Goal: Check status: Check status

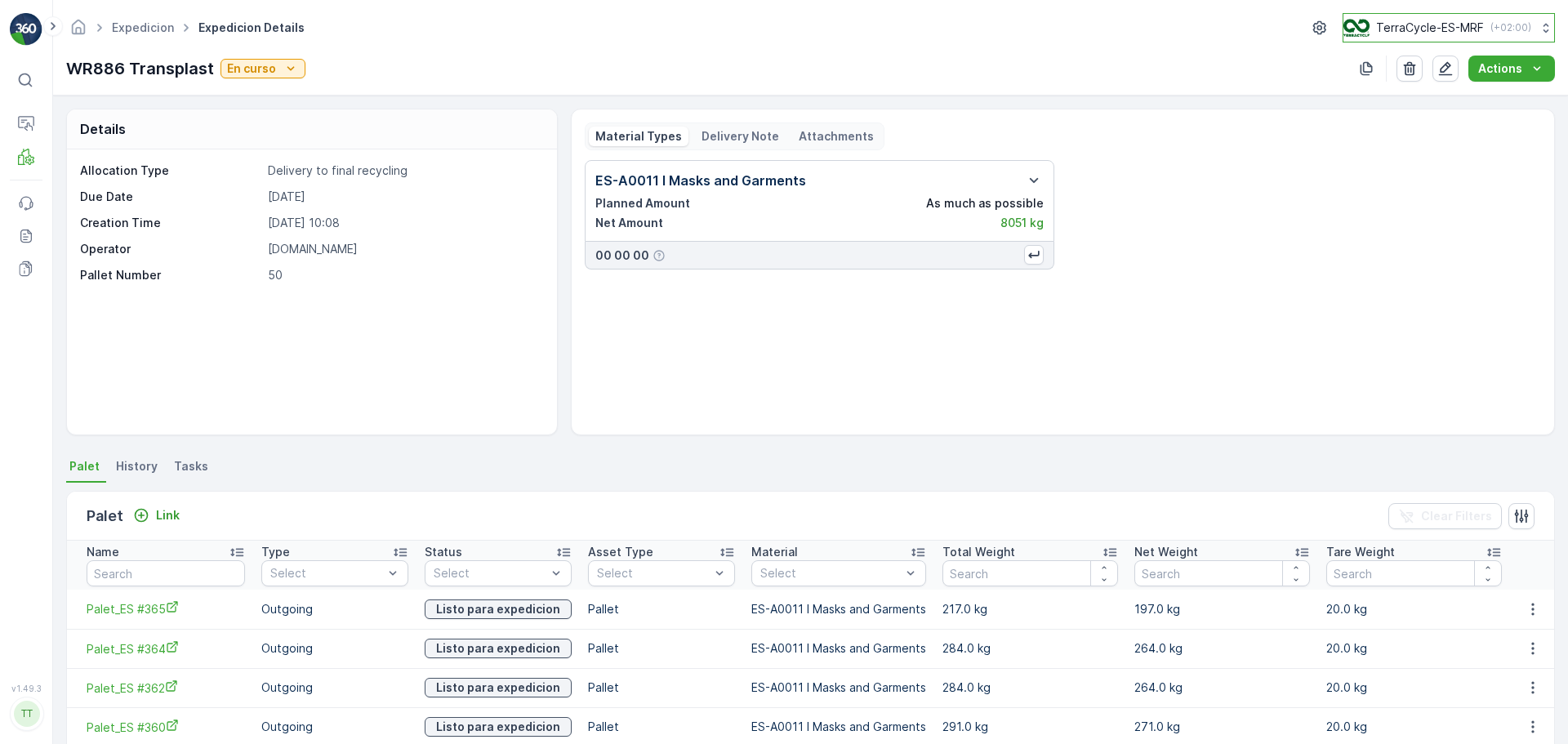
click at [1513, 34] on div "TerraCycle-ES-MRF ( +02:00 )" at bounding box center [1437, 27] width 188 height 18
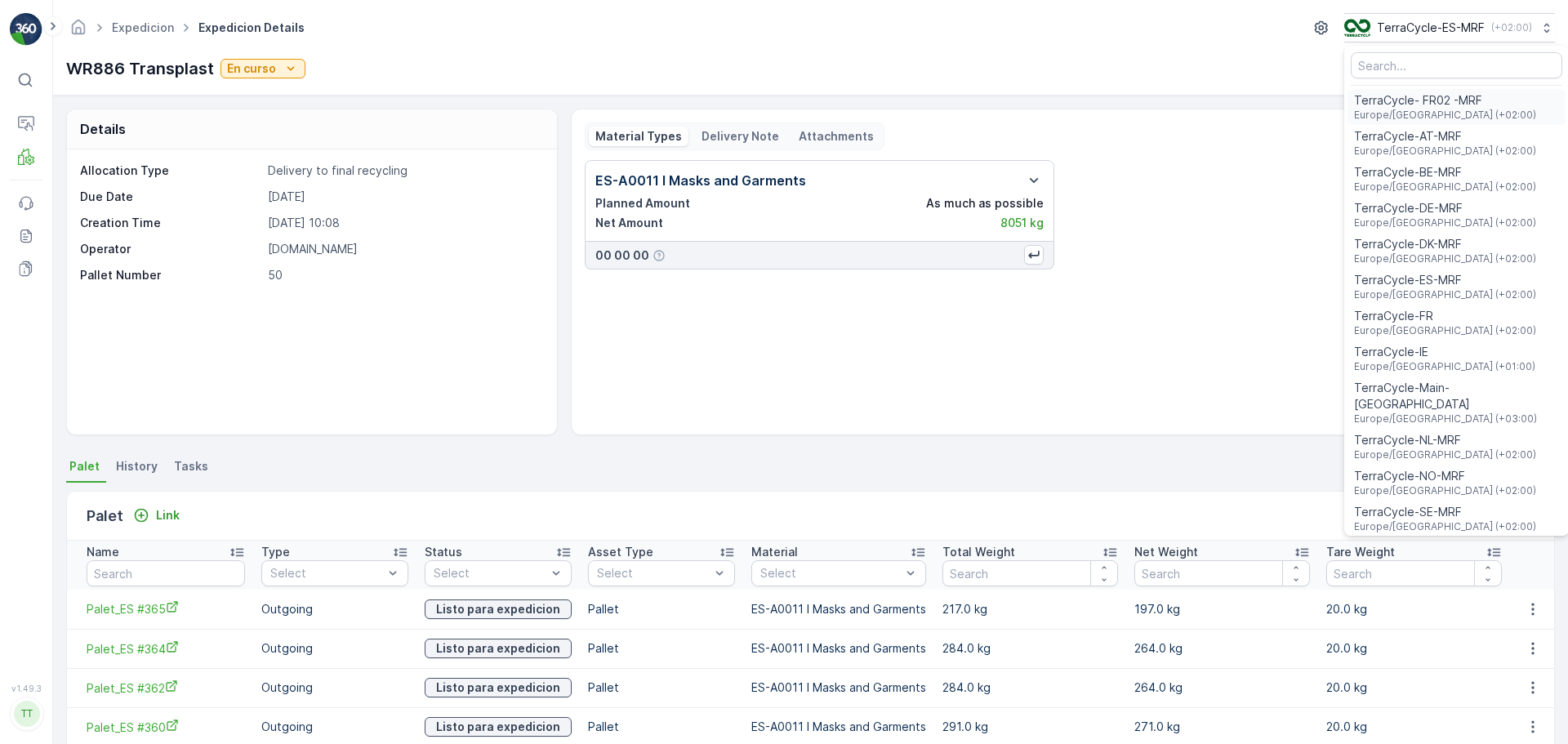
click at [1446, 111] on span "Europe/Paris (+02:00)" at bounding box center [1445, 115] width 182 height 14
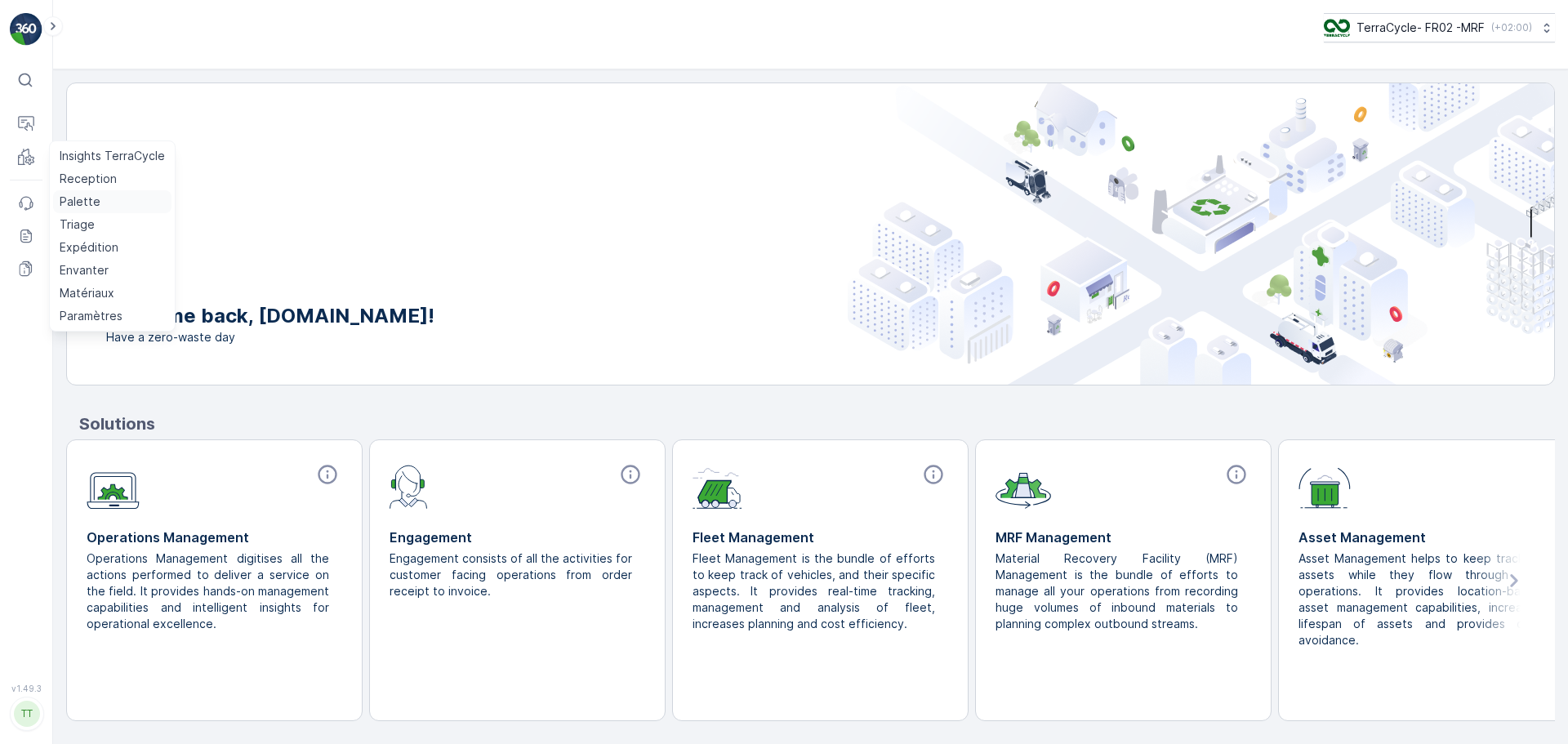
click at [89, 202] on p "Palette" at bounding box center [80, 201] width 41 height 16
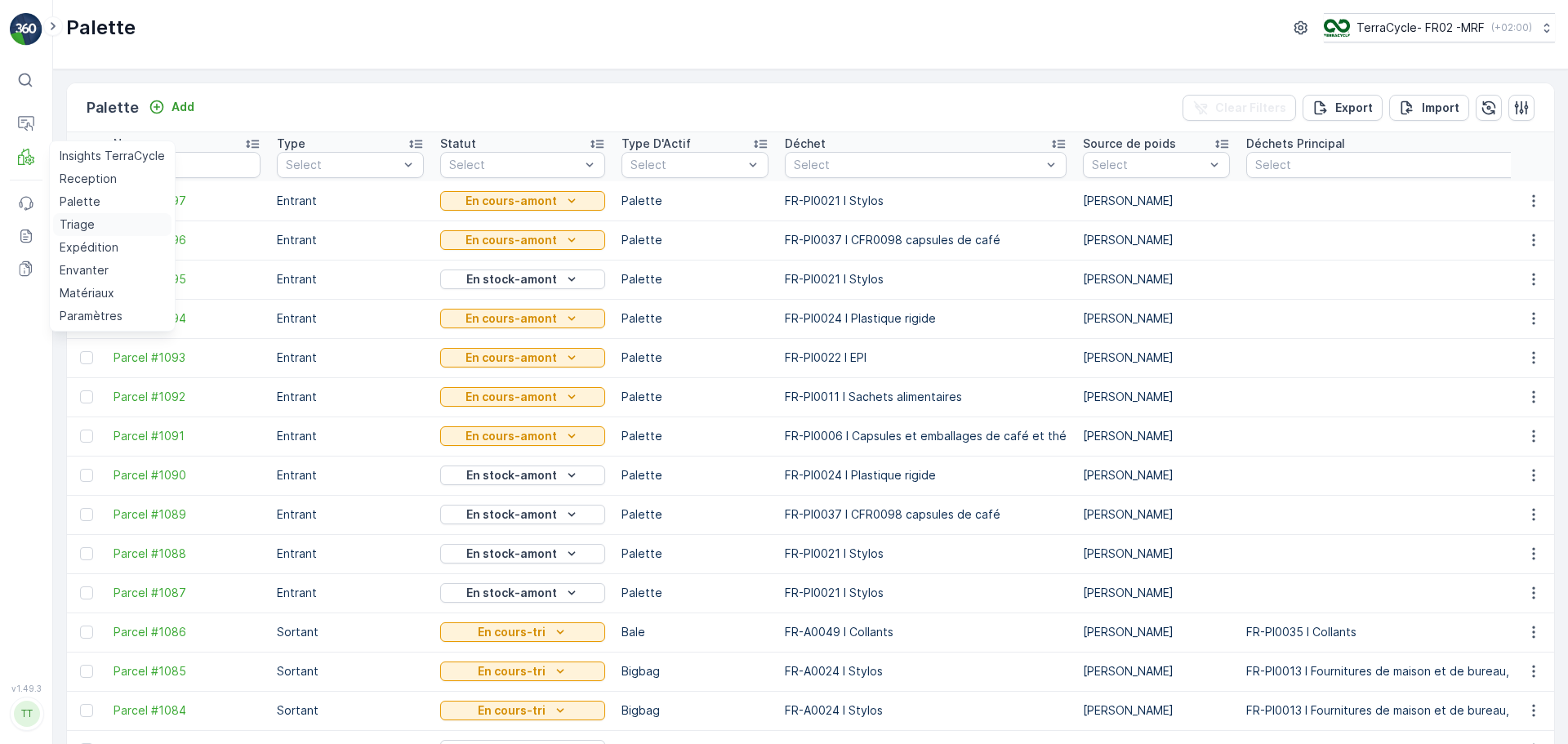
click at [84, 223] on p "Triage" at bounding box center [77, 224] width 35 height 16
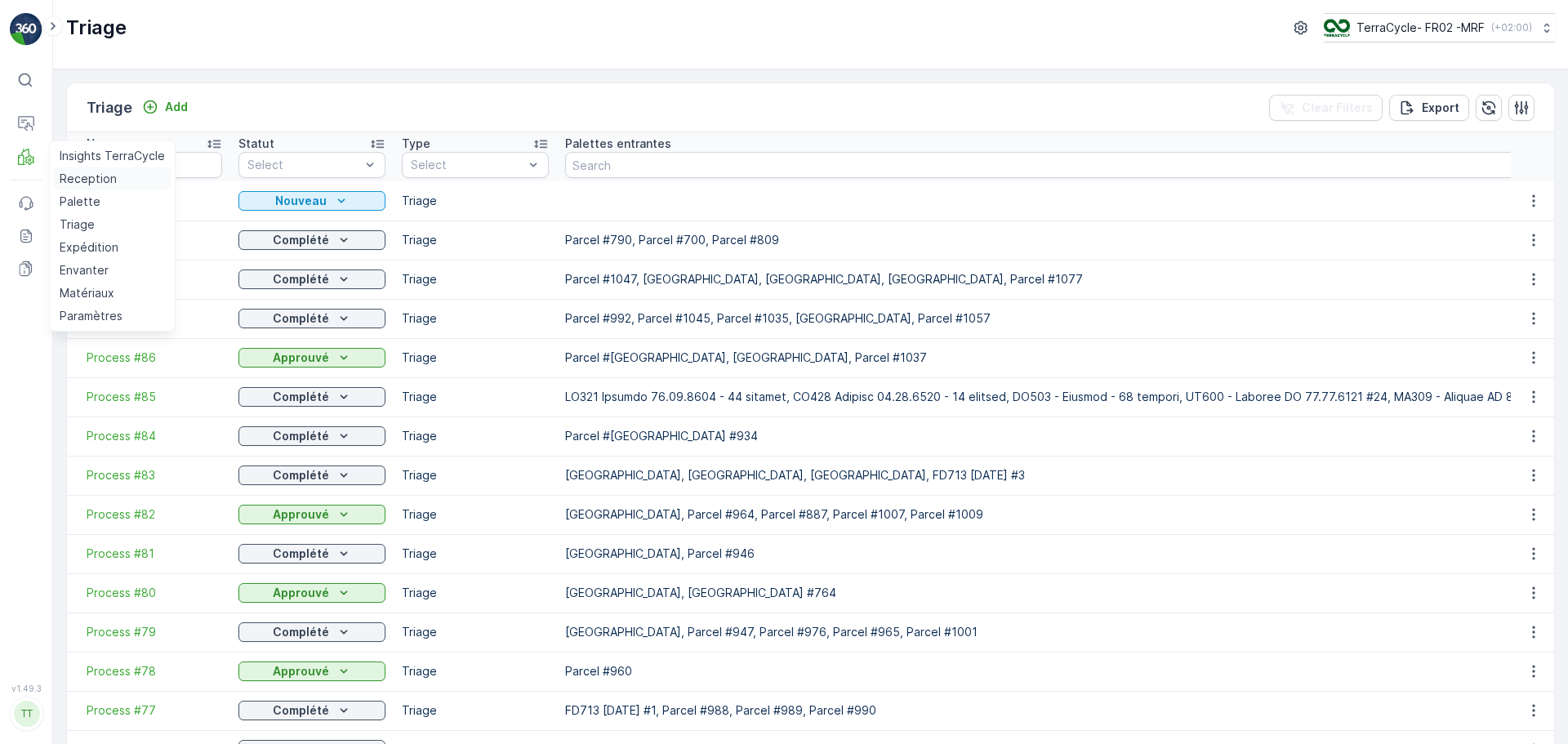
click at [84, 173] on p "Reception" at bounding box center [88, 178] width 57 height 16
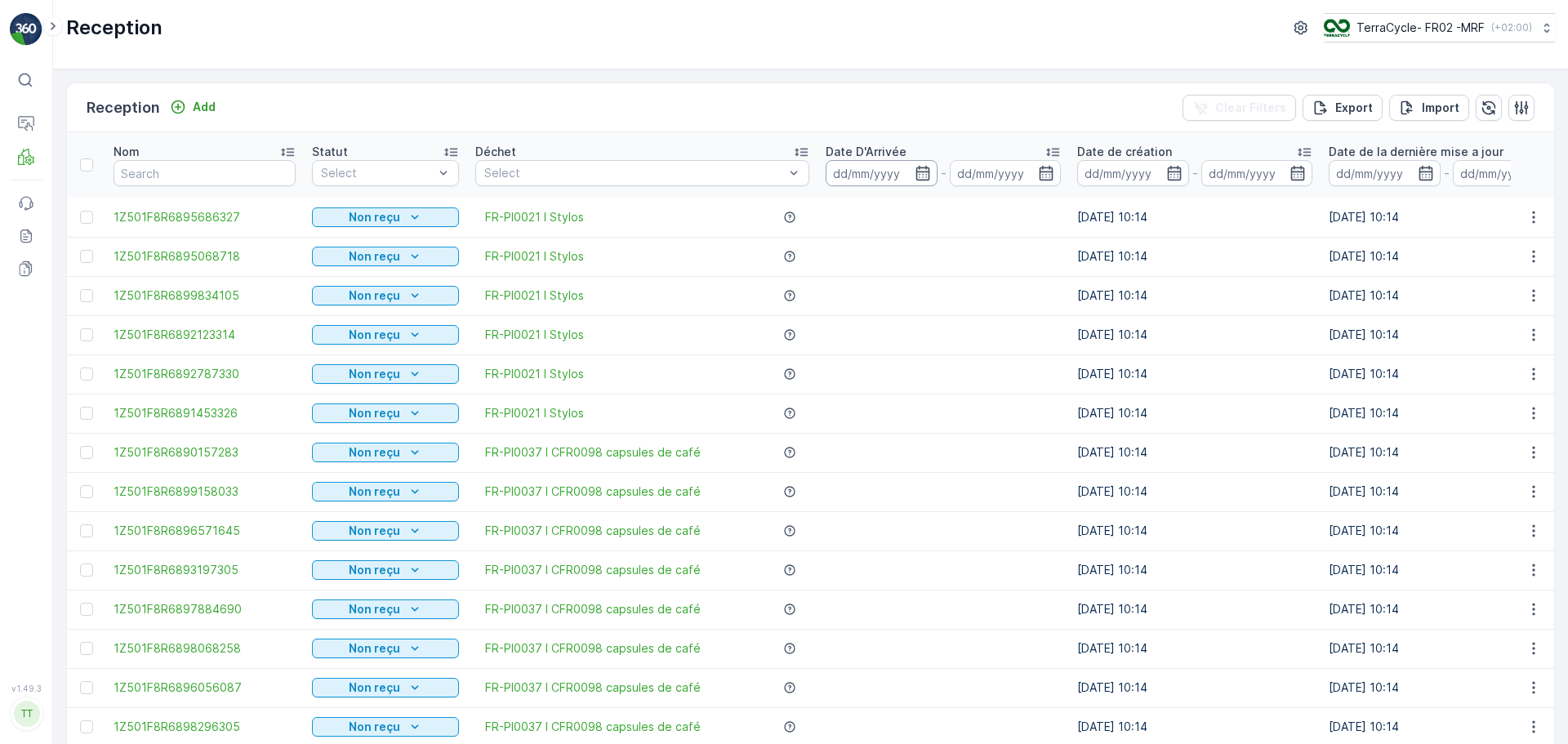
click at [891, 175] on input at bounding box center [882, 173] width 112 height 26
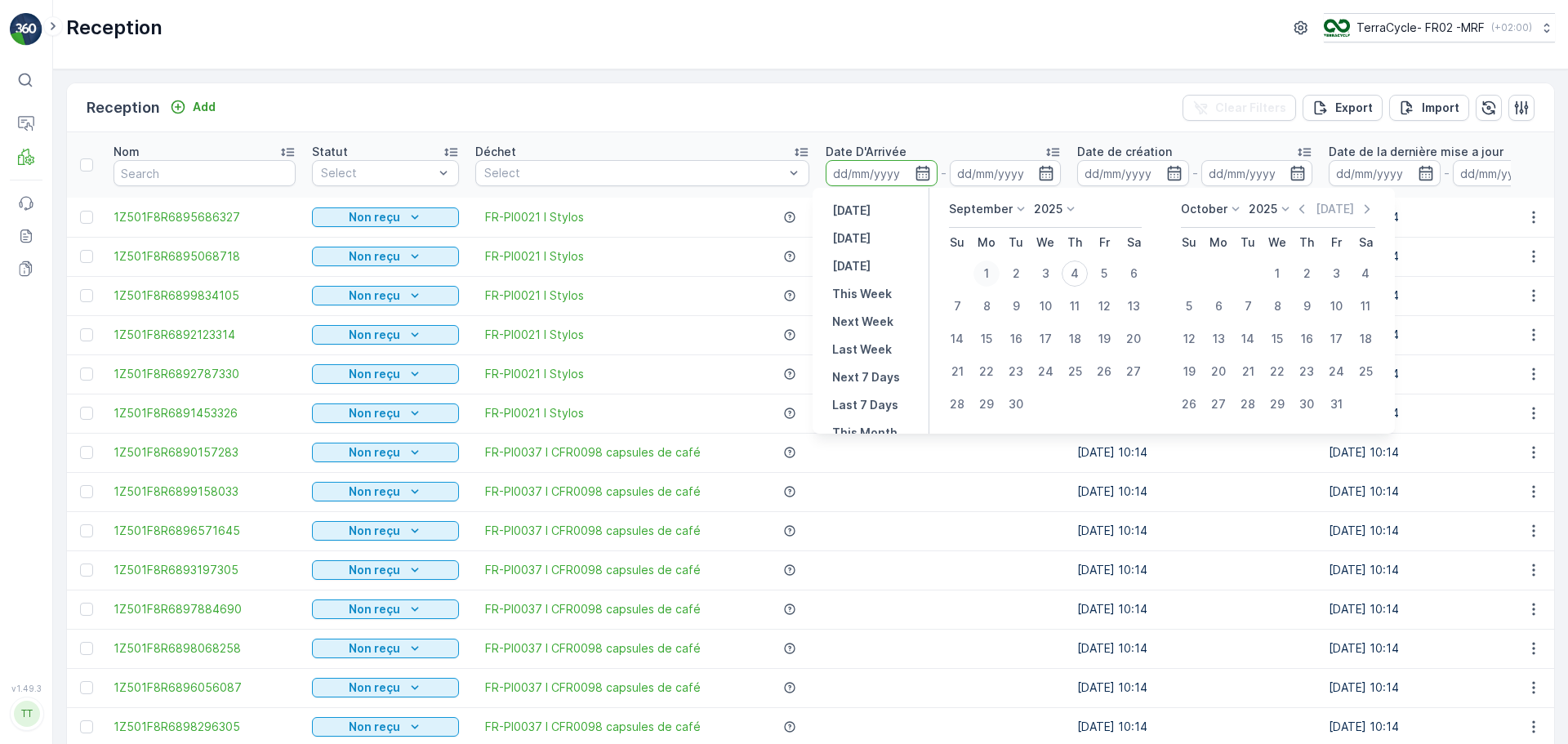
click at [992, 278] on div "1" at bounding box center [987, 273] width 26 height 26
type input "[DATE]"
click at [992, 278] on div "1" at bounding box center [987, 273] width 26 height 26
type input "[DATE]"
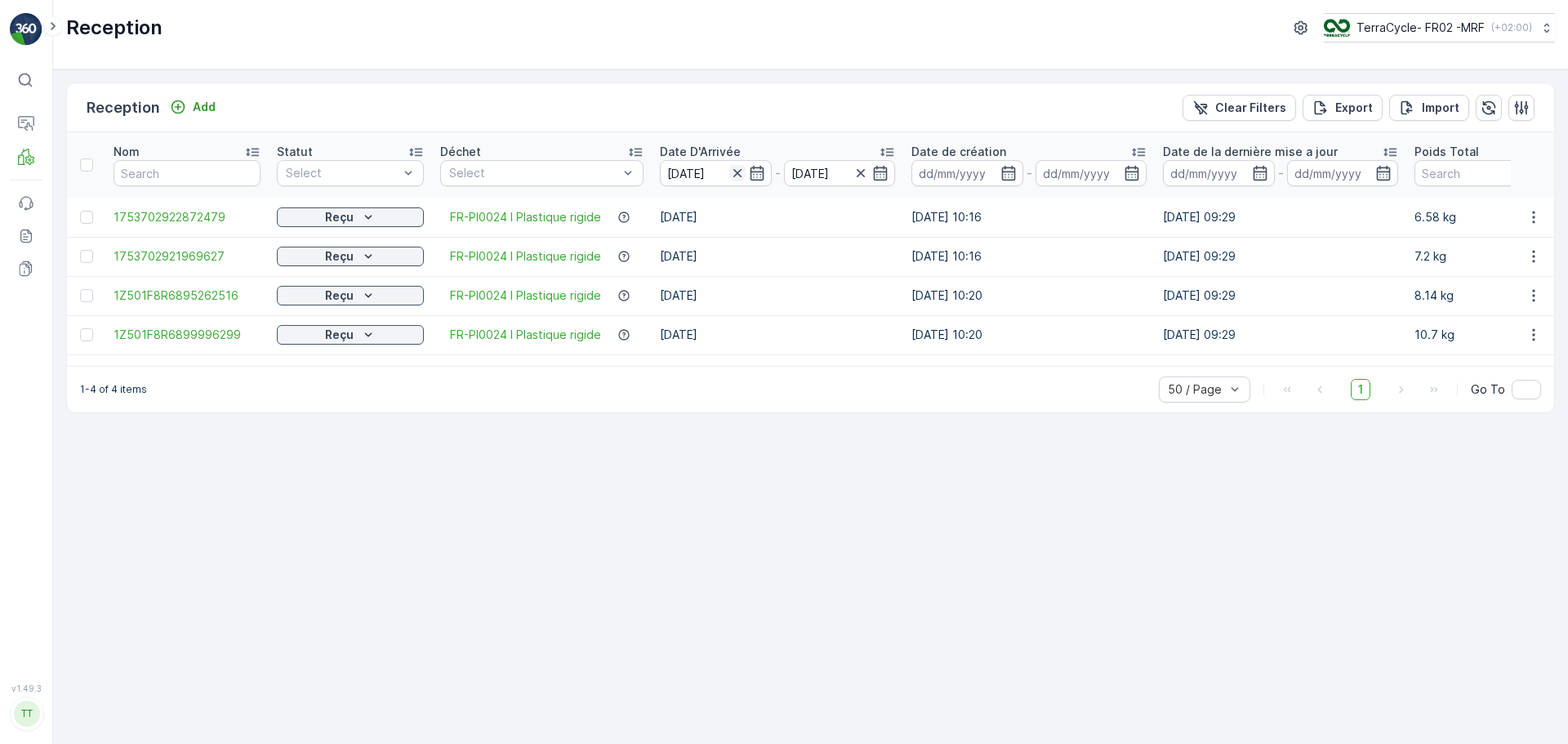
click at [730, 171] on icon "button" at bounding box center [737, 173] width 16 height 16
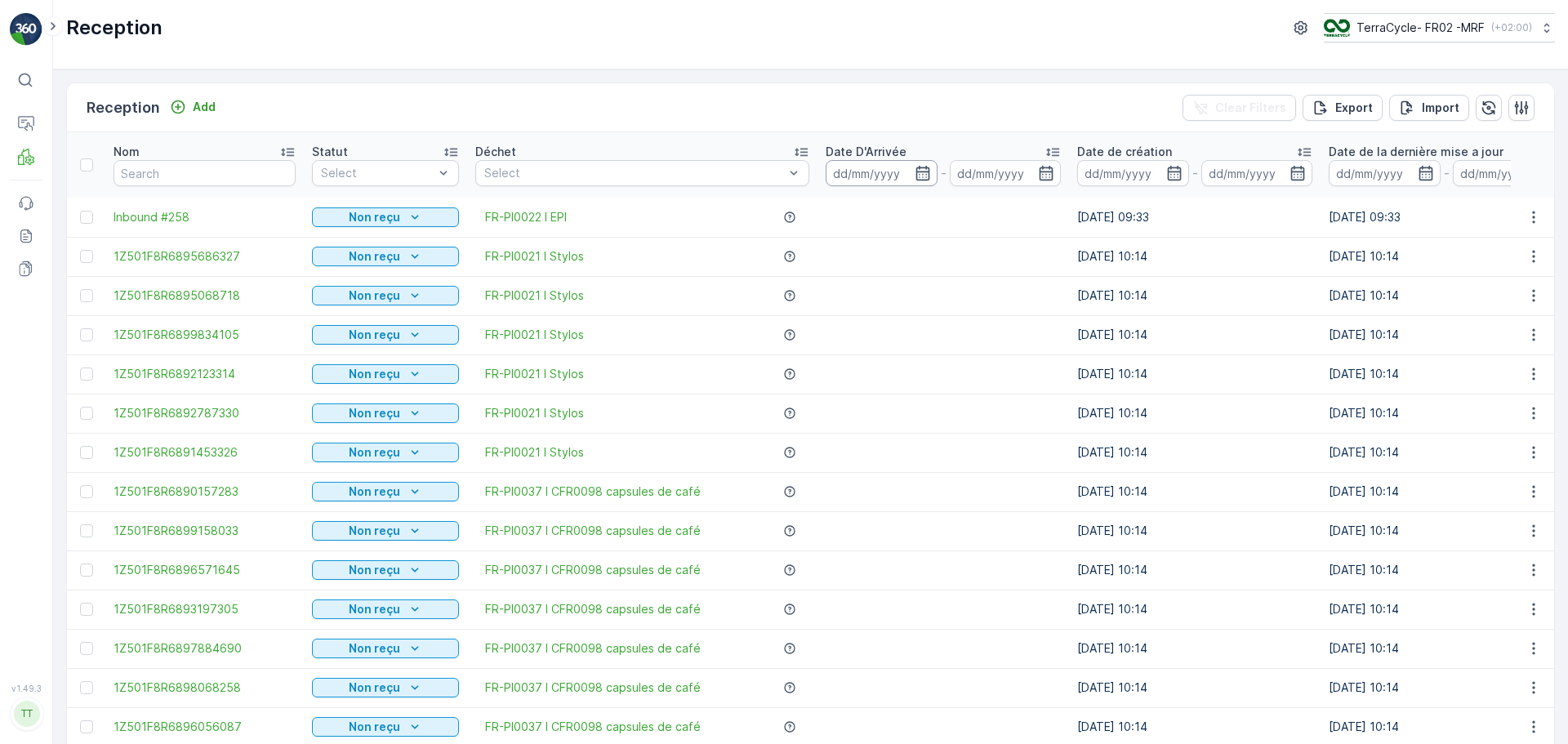
click at [869, 167] on input at bounding box center [882, 173] width 112 height 26
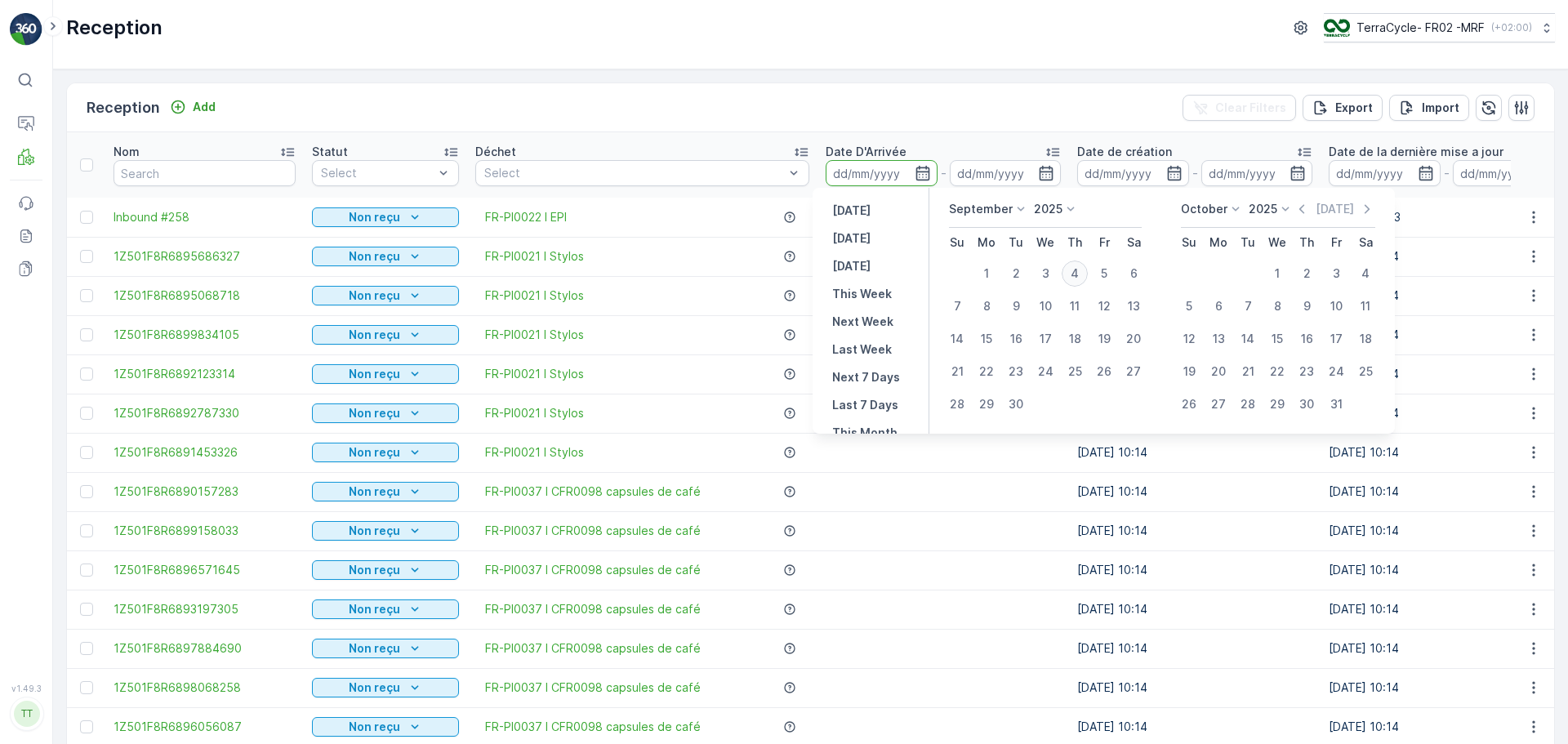
click at [1077, 276] on div "4" at bounding box center [1075, 273] width 26 height 26
type input "[DATE]"
click at [1077, 276] on div "4" at bounding box center [1075, 273] width 26 height 26
type input "[DATE]"
